Goal: Information Seeking & Learning: Learn about a topic

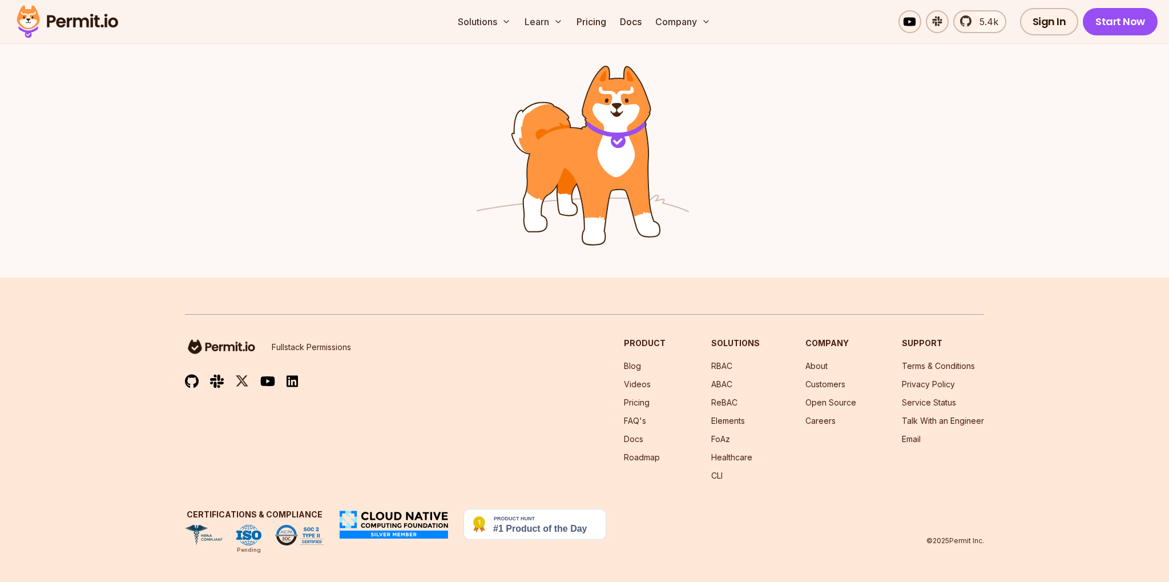
scroll to position [1458, 0]
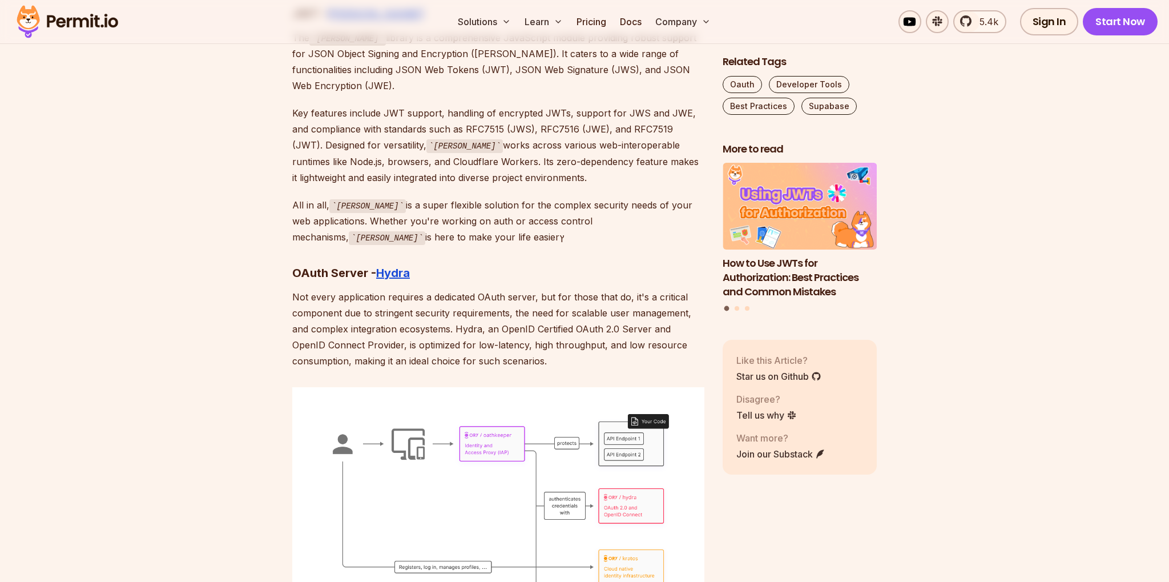
scroll to position [5487, 0]
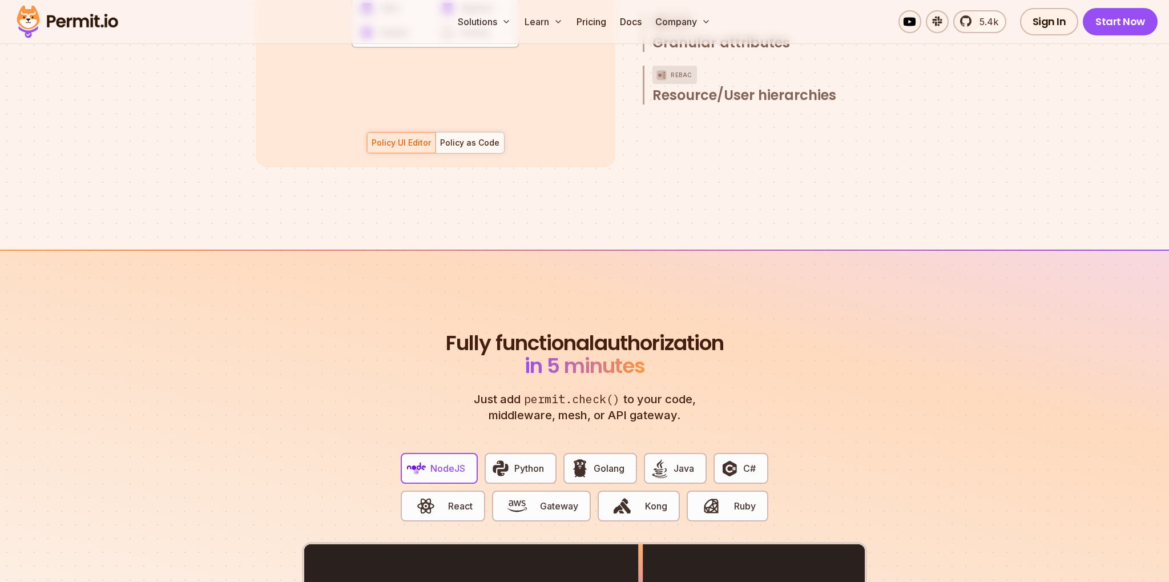
scroll to position [2110, 0]
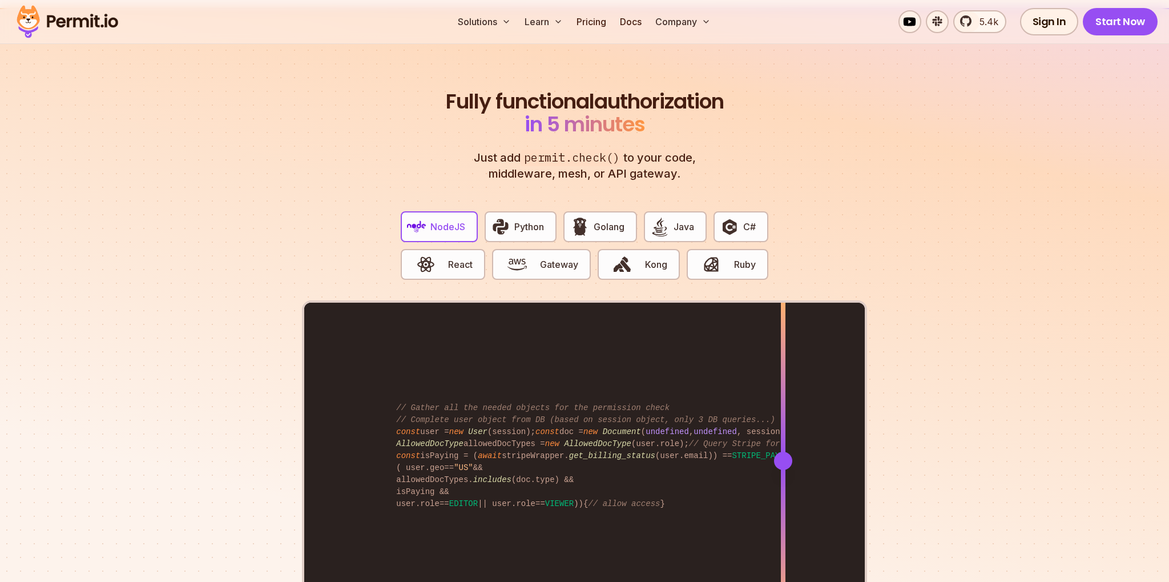
drag, startPoint x: 641, startPoint y: 449, endPoint x: 785, endPoint y: 377, distance: 160.9
click at [784, 380] on div at bounding box center [783, 460] width 5 height 315
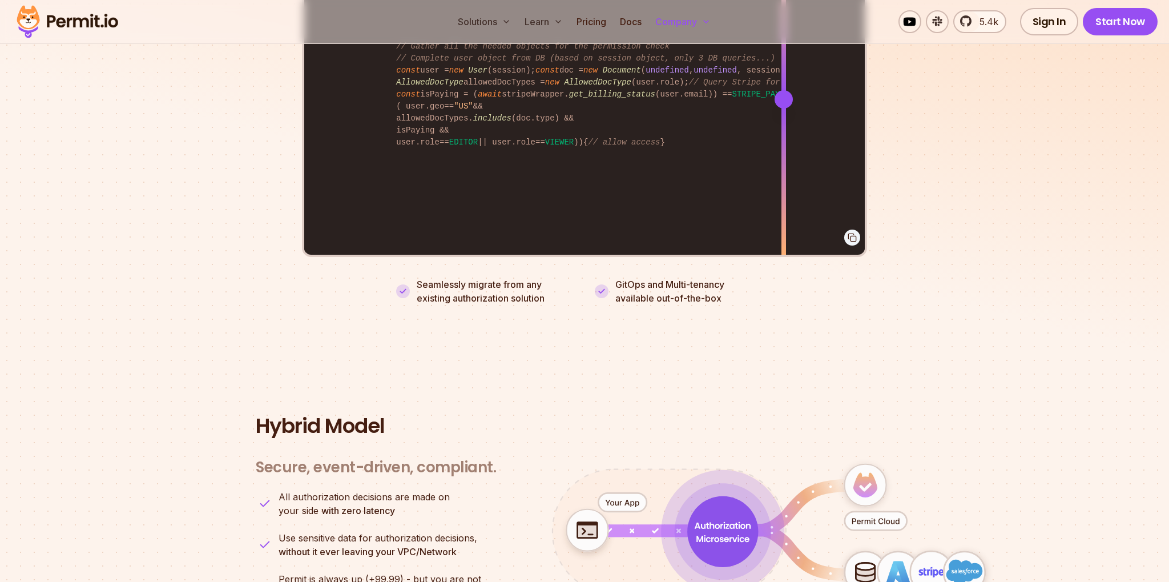
scroll to position [2773, 0]
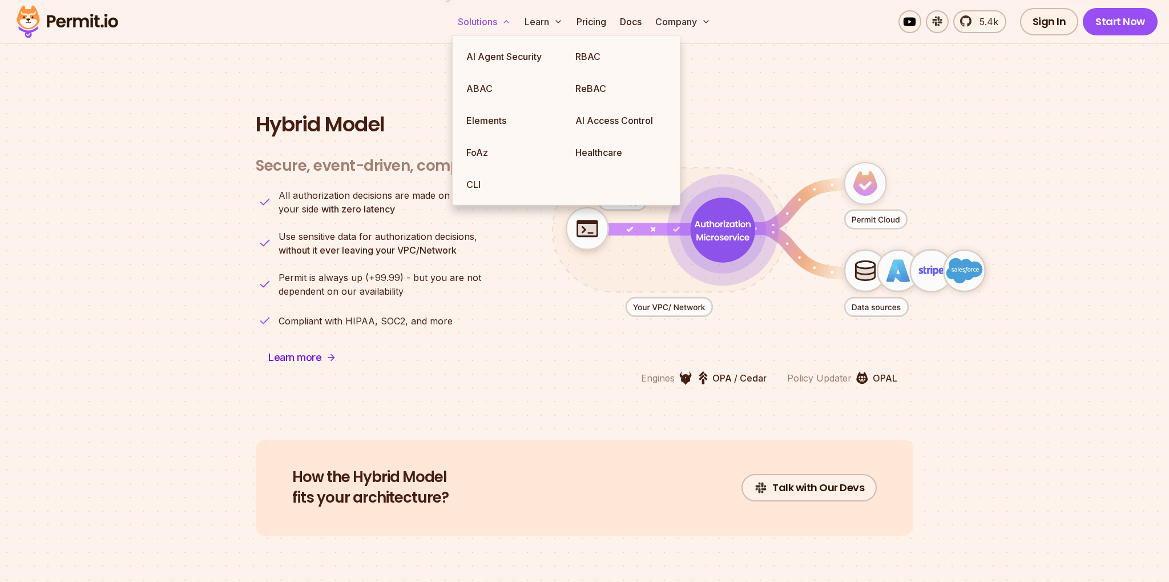
click at [497, 19] on button "Solutions" at bounding box center [484, 21] width 62 height 23
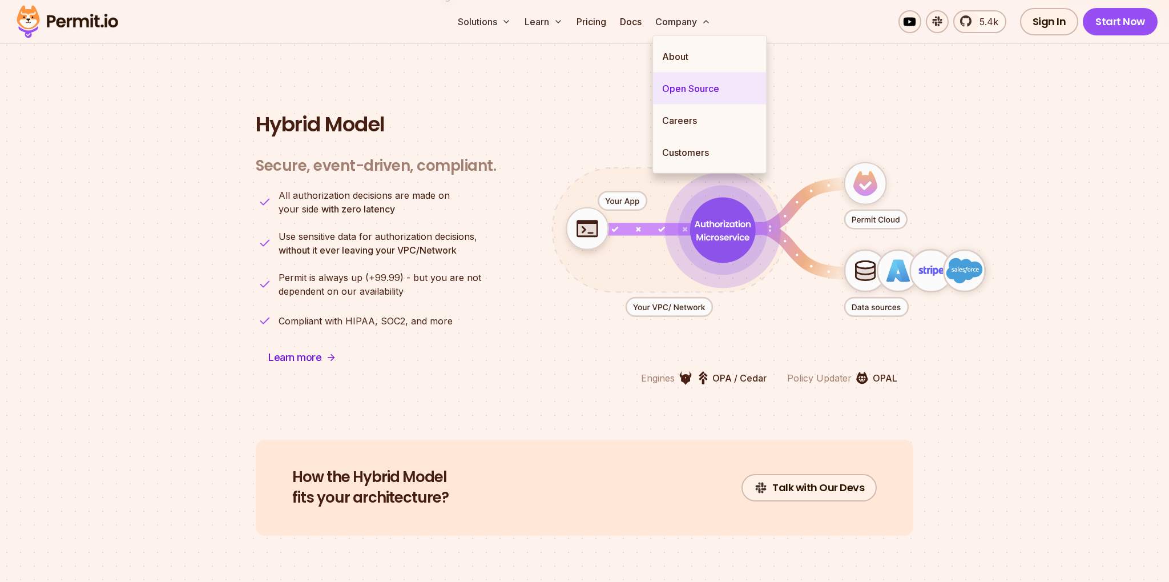
click at [705, 86] on link "Open Source" at bounding box center [709, 89] width 113 height 32
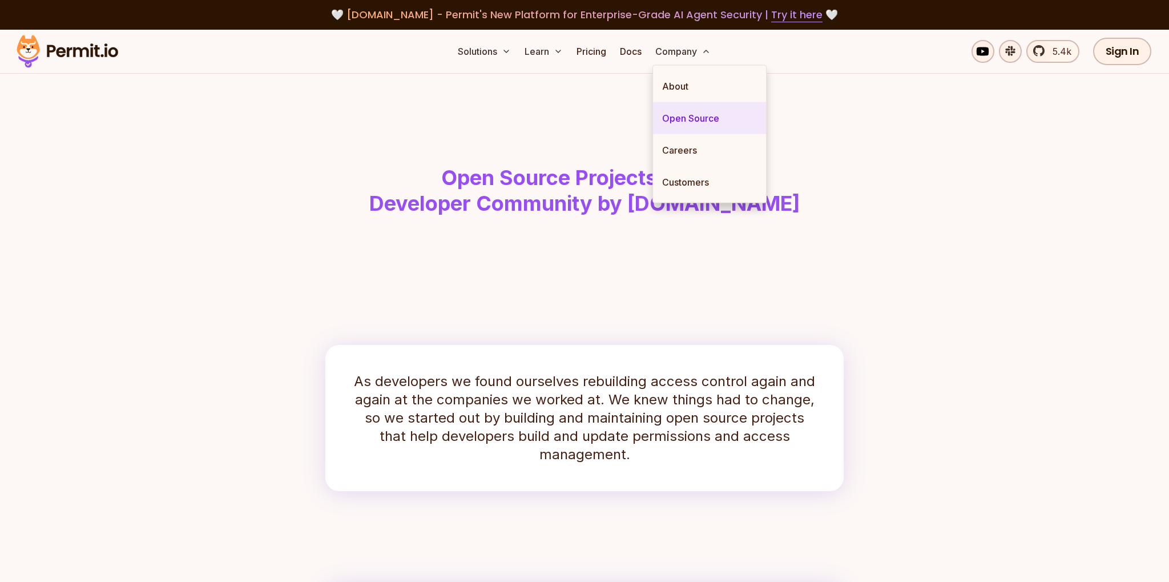
click at [700, 111] on link "Open Source" at bounding box center [709, 118] width 113 height 32
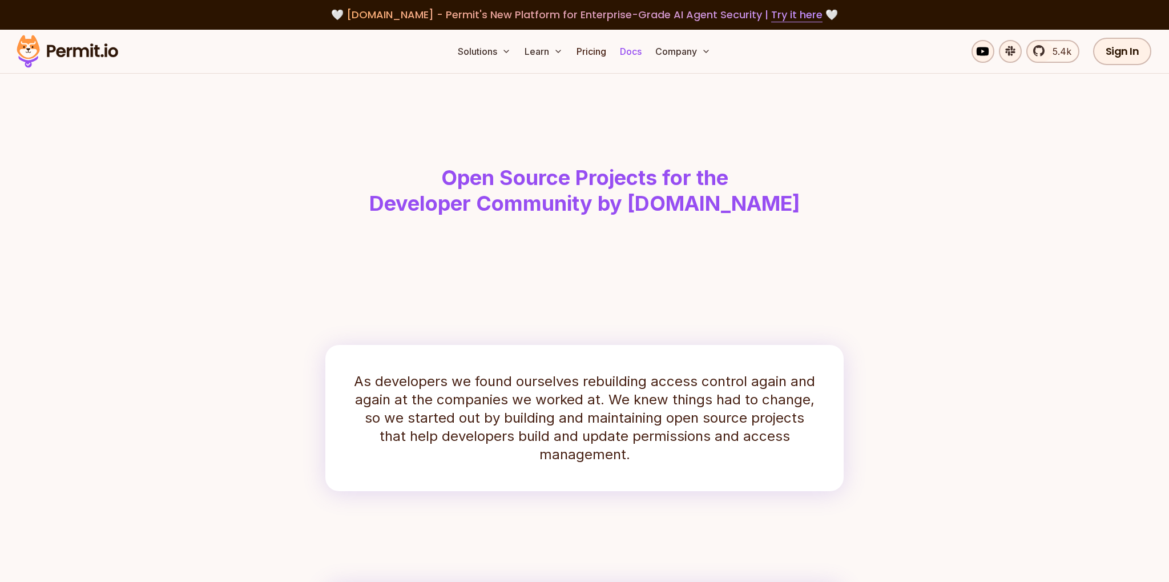
click at [641, 54] on link "Docs" at bounding box center [631, 51] width 31 height 23
